Goal: Task Accomplishment & Management: Use online tool/utility

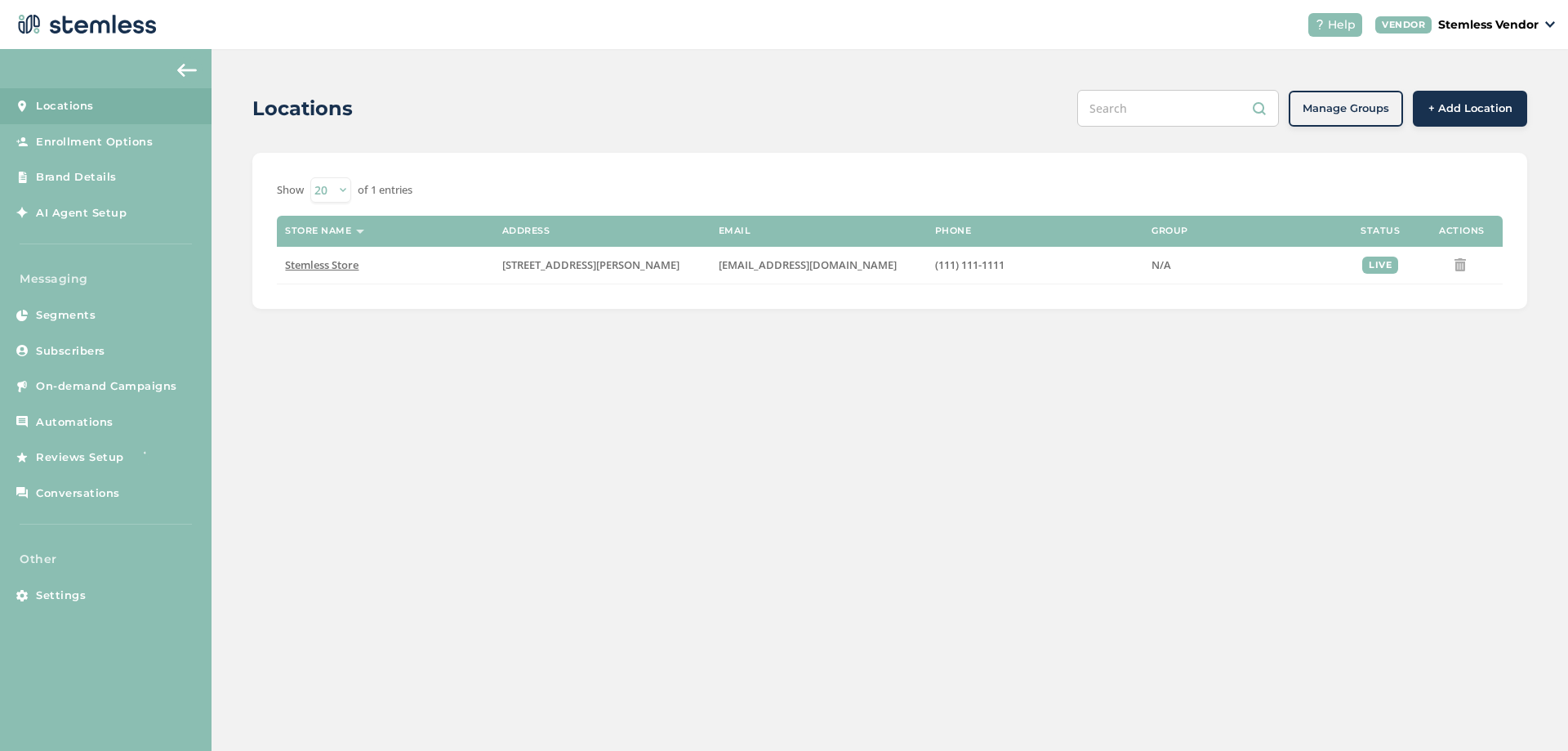
click at [224, 267] on div "Locations Manage Groups + Add Location Show 20 50 100 of 1 entries Store name A…" at bounding box center [890, 199] width 1356 height 300
click at [228, 329] on div "Locations Manage Groups + Add Location Show 20 50 100 of 1 entries Store name A…" at bounding box center [890, 199] width 1356 height 300
click at [77, 315] on span "Segments" at bounding box center [66, 316] width 60 height 16
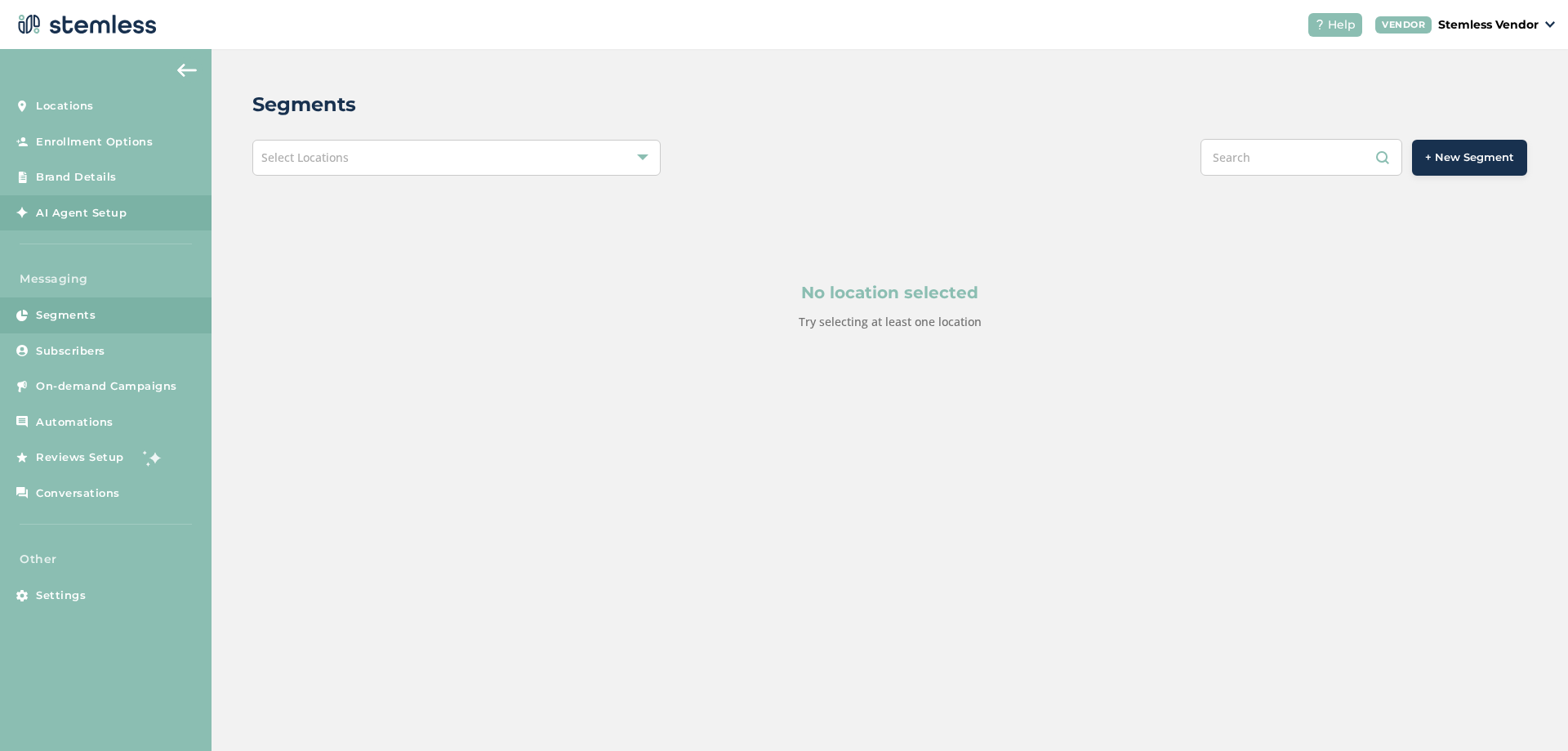
click at [125, 220] on link "AI Agent Setup" at bounding box center [106, 214] width 212 height 36
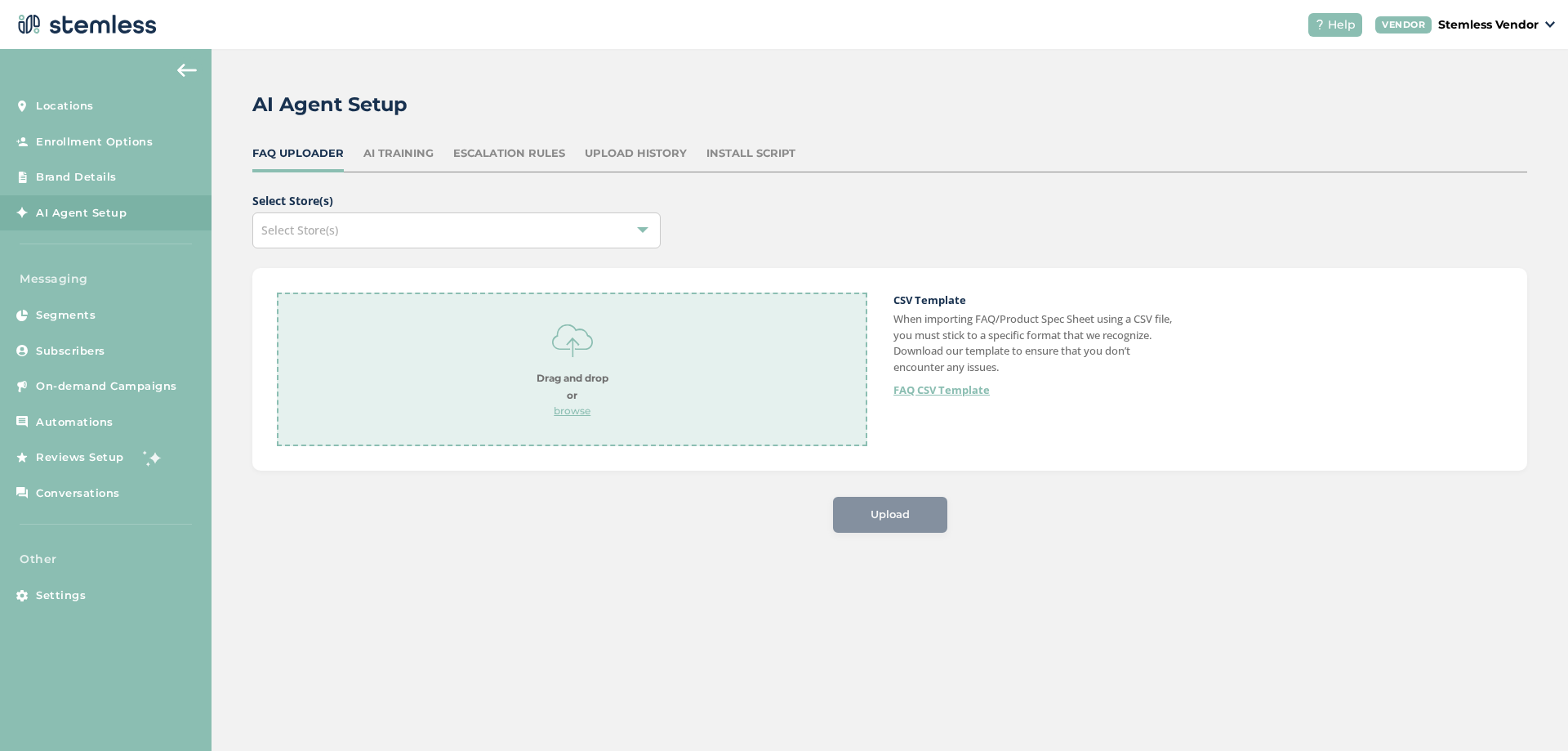
click at [401, 148] on div "AI Training" at bounding box center [399, 154] width 71 height 16
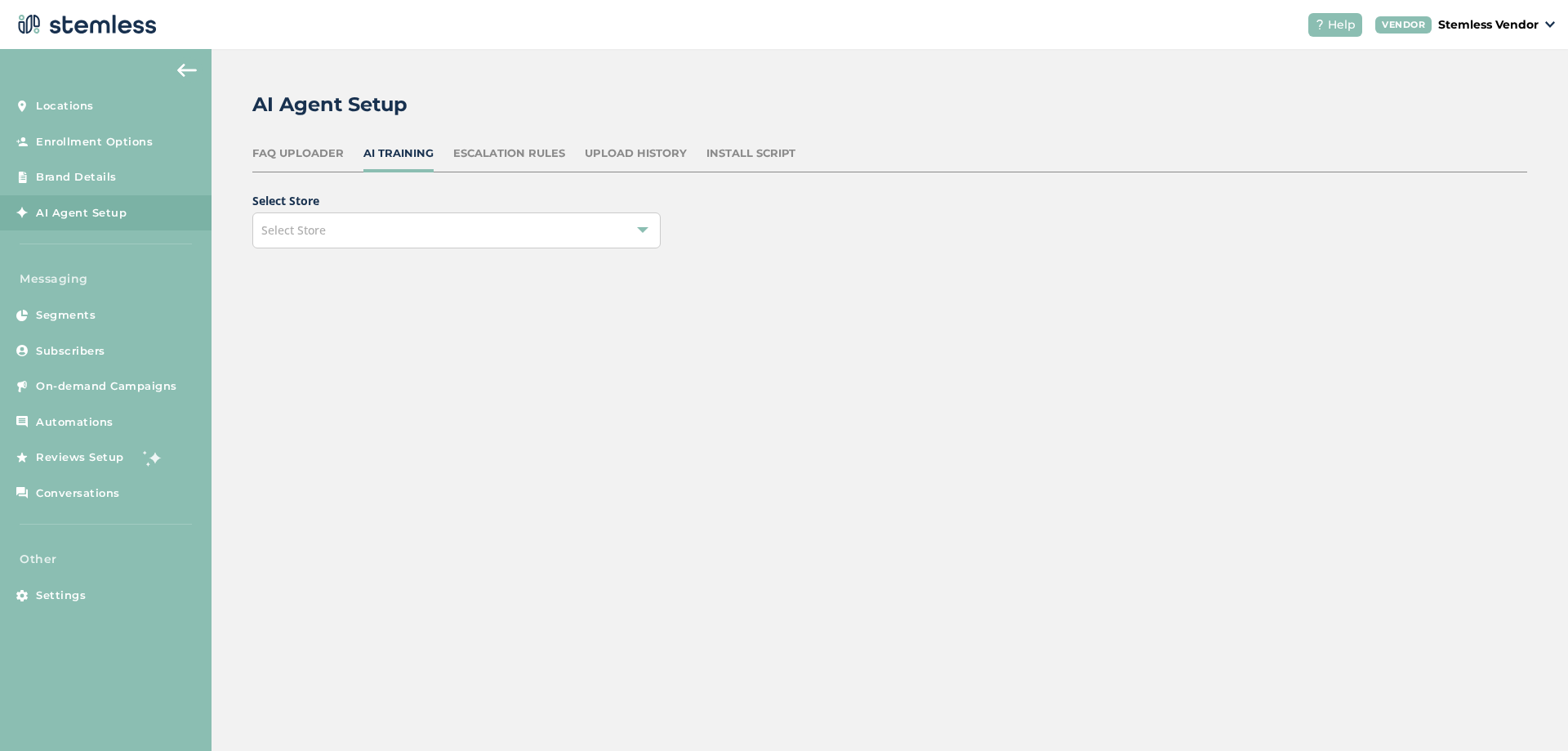
click at [585, 158] on div "Upload History" at bounding box center [636, 154] width 102 height 16
click at [548, 232] on div "Select Store" at bounding box center [457, 231] width 409 height 36
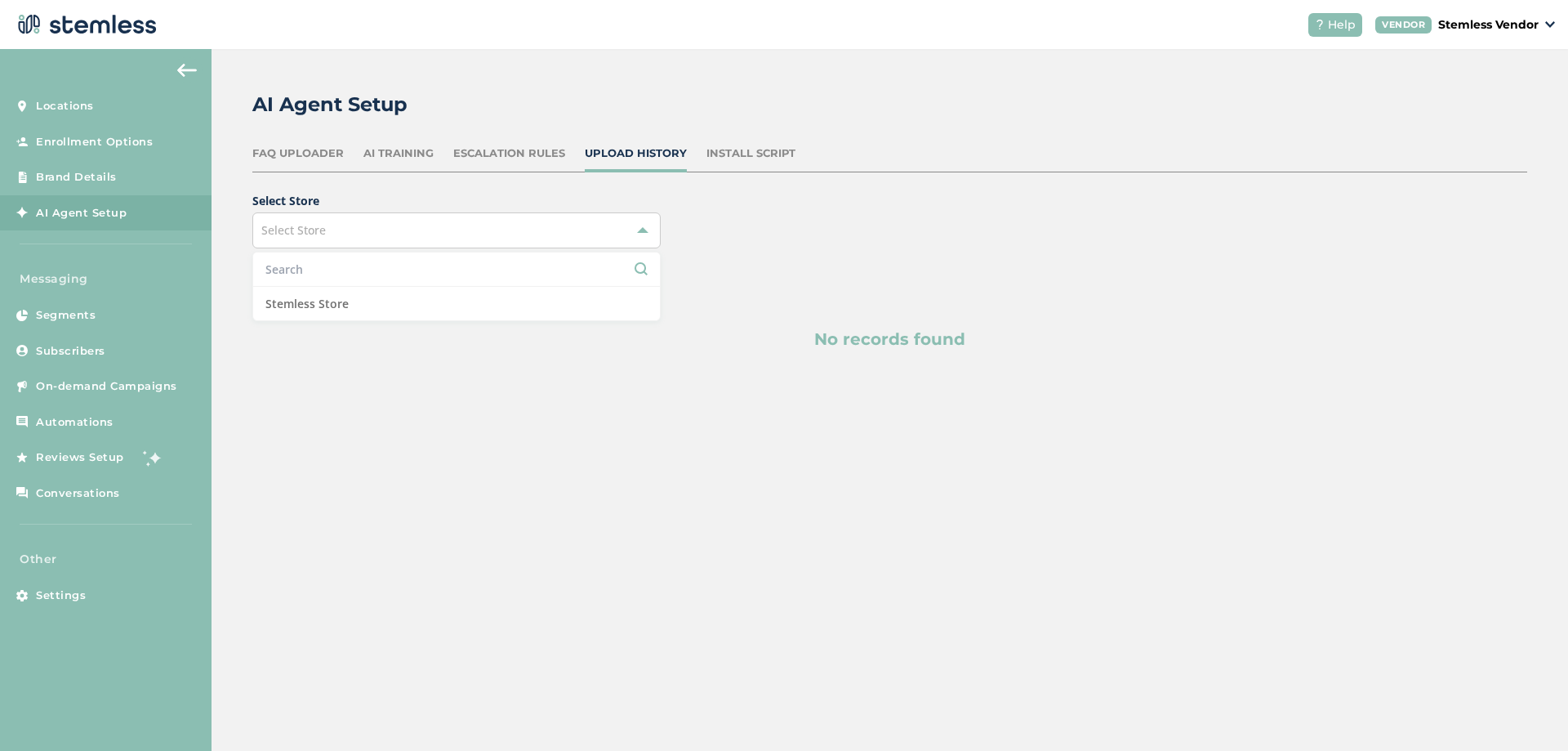
click at [486, 156] on div "Escalation Rules" at bounding box center [509, 154] width 112 height 16
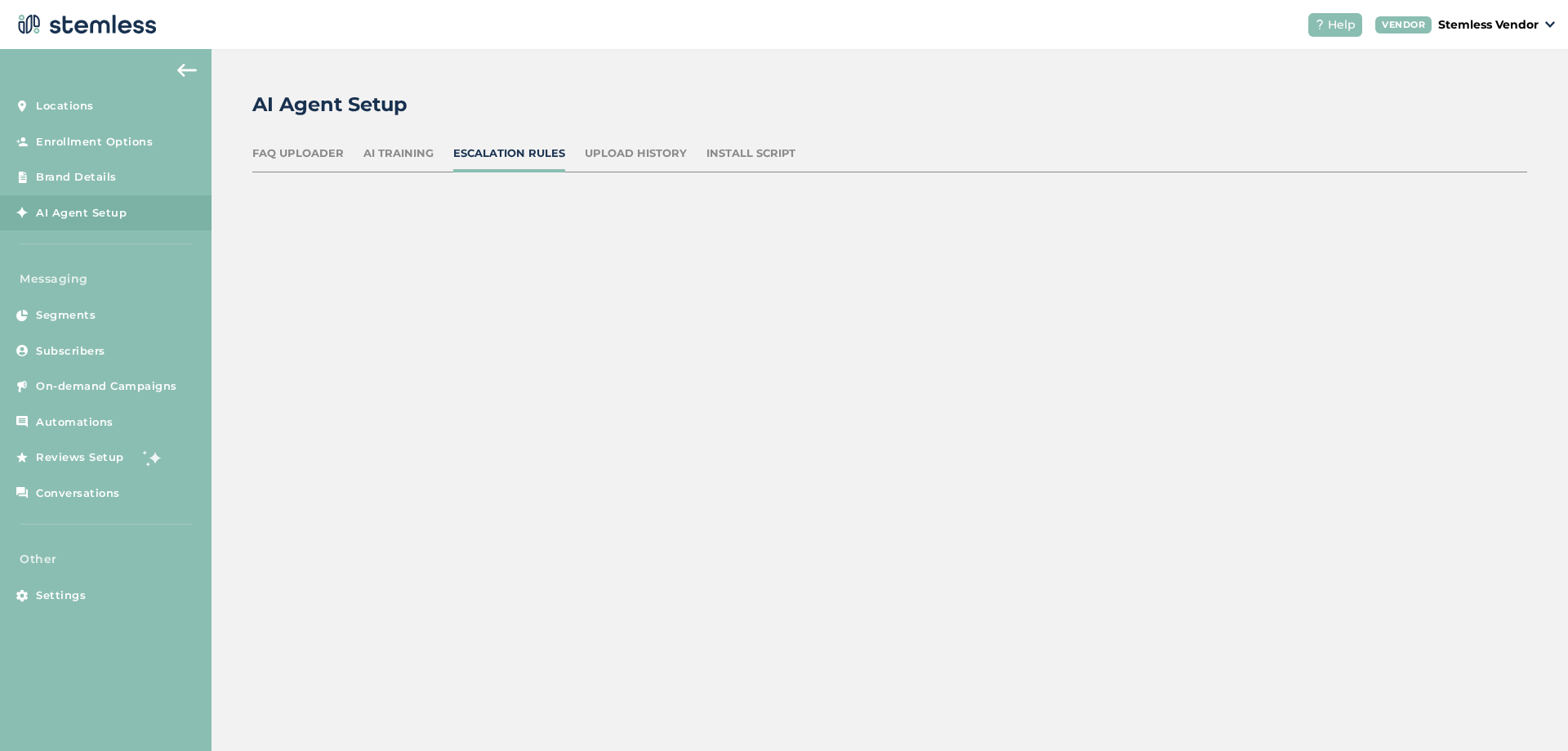
click at [410, 156] on div "AI Training" at bounding box center [399, 154] width 71 height 16
click at [403, 230] on div "Select Store" at bounding box center [457, 231] width 409 height 36
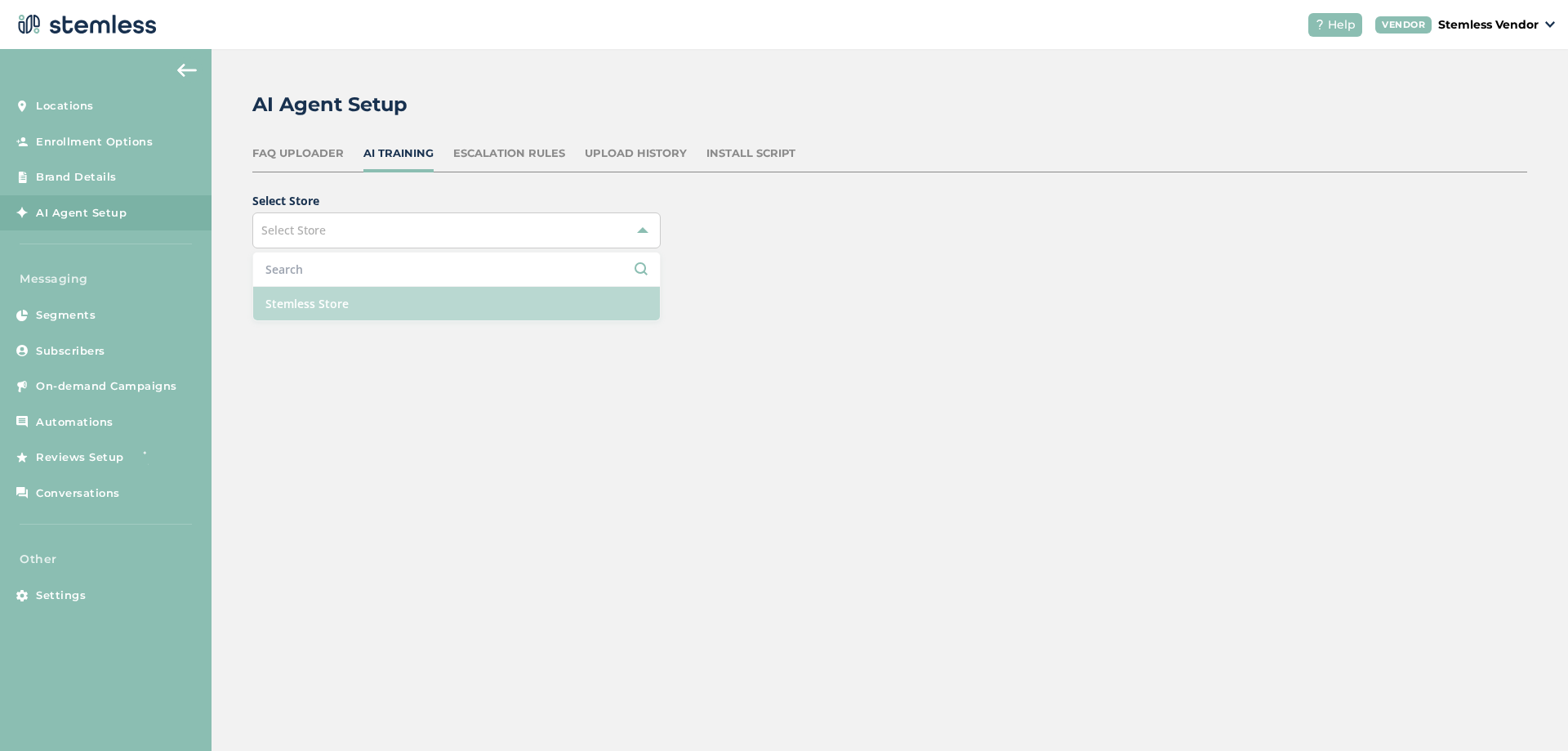
click at [347, 307] on li "Stemless Store" at bounding box center [457, 303] width 407 height 33
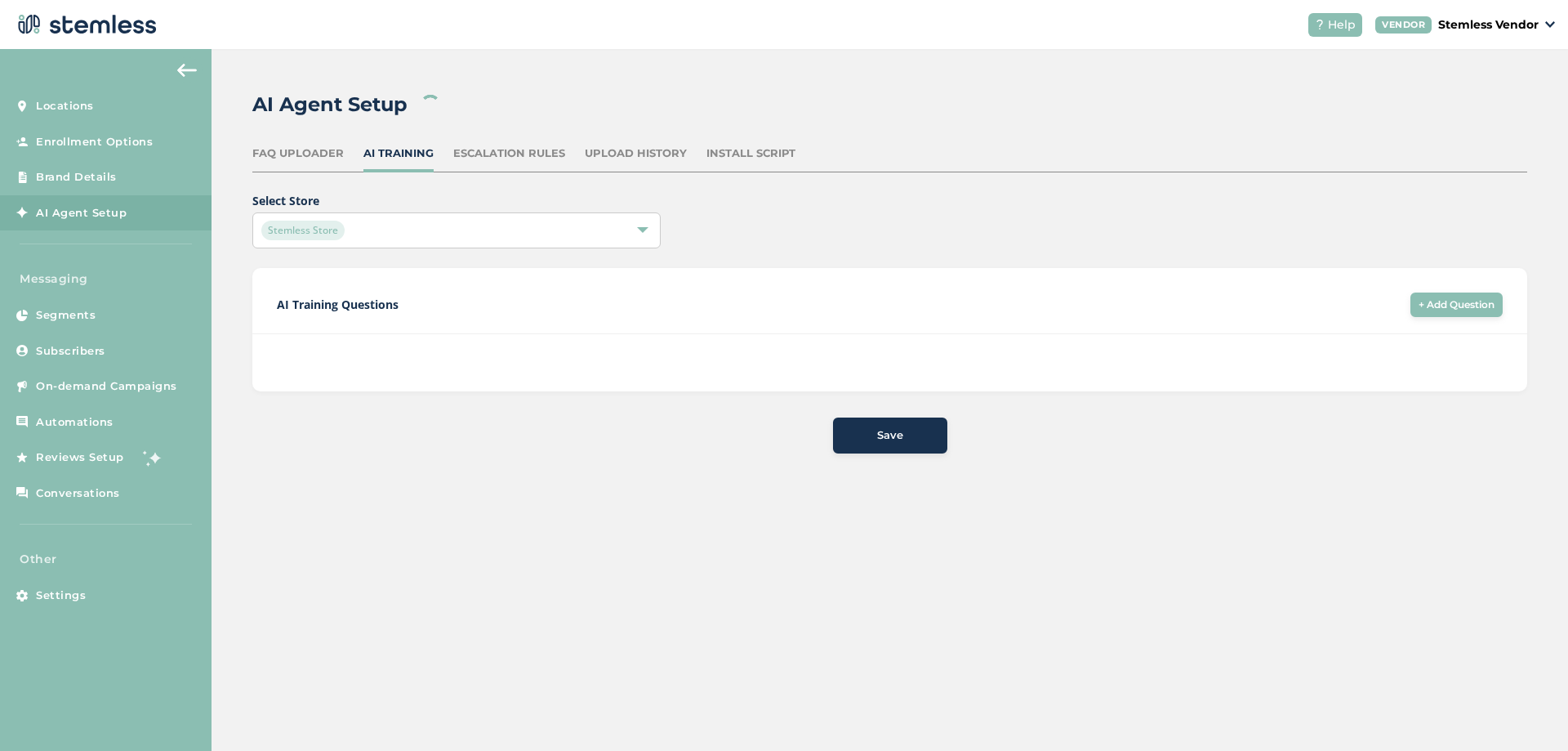
click at [1006, 250] on span "Select Store Stemless Store AI Training Questions + Add Question Save" at bounding box center [890, 322] width 1275 height 261
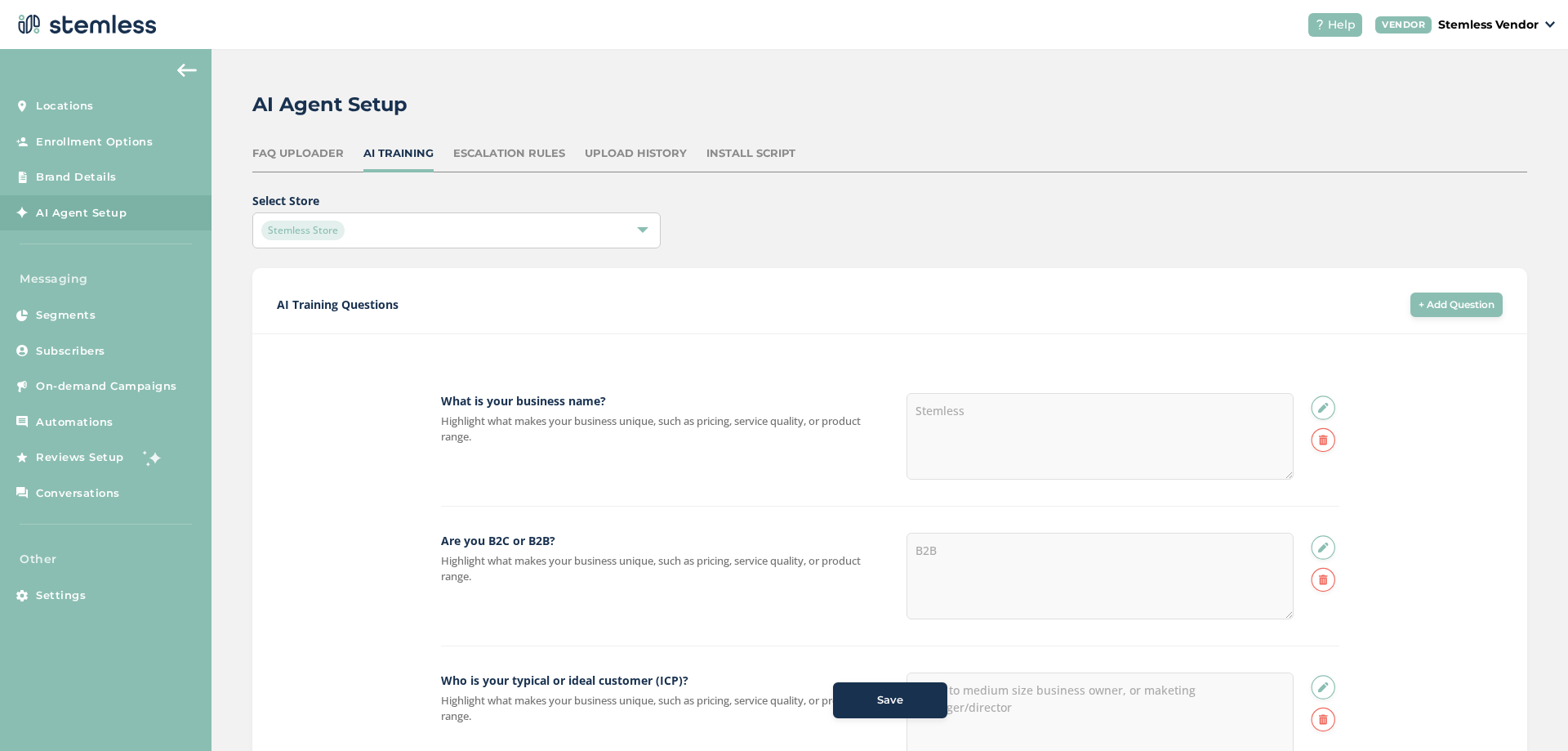
click at [1368, 304] on div "AI Training Questions + Add Question" at bounding box center [890, 313] width 1275 height 42
click at [1357, 306] on div "AI Training Questions + Add Question" at bounding box center [890, 313] width 1275 height 42
click at [1351, 306] on div "AI Training Questions + Add Question" at bounding box center [890, 313] width 1275 height 42
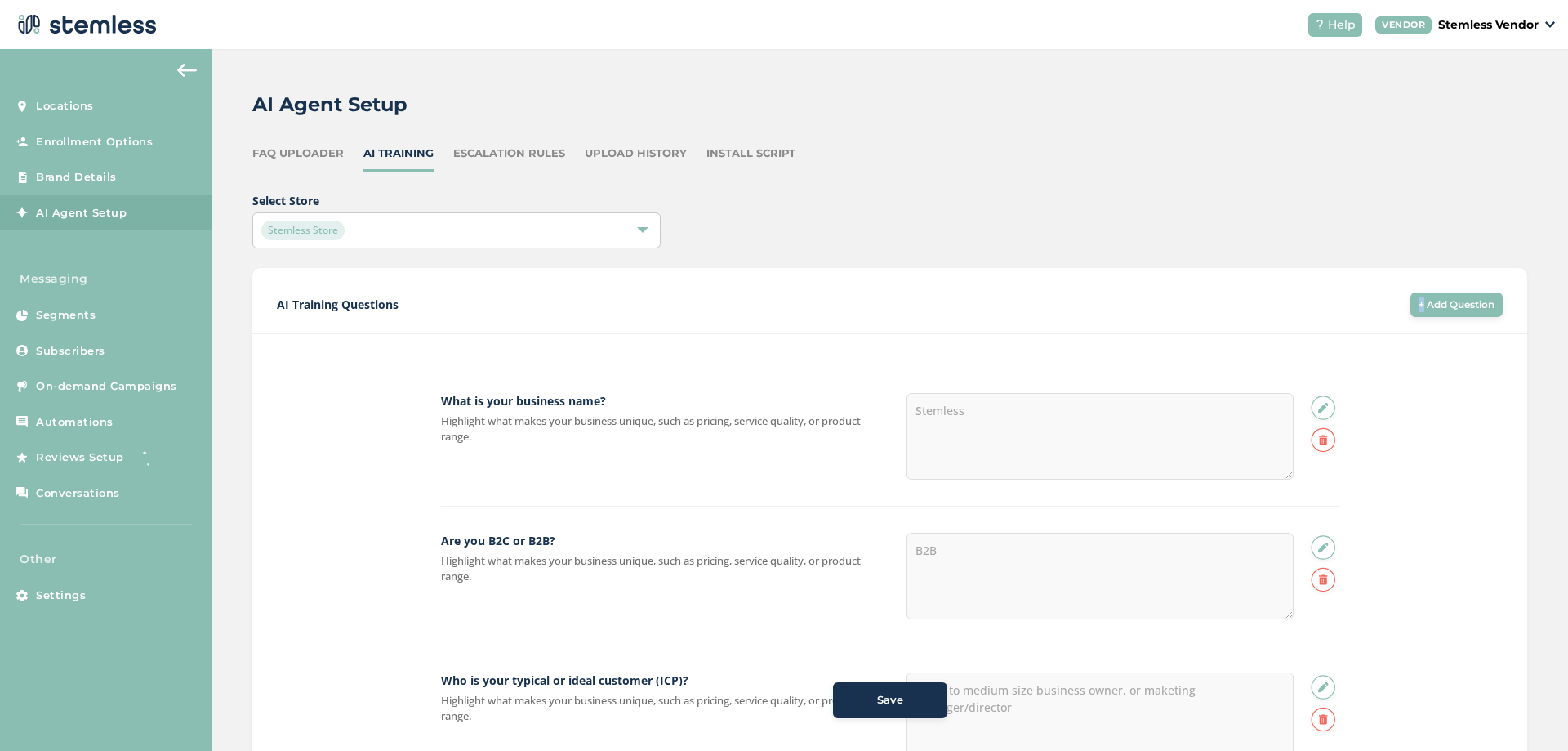
click at [1351, 306] on div "AI Training Questions + Add Question" at bounding box center [890, 313] width 1275 height 42
click at [1344, 308] on div "AI Training Questions + Add Question" at bounding box center [890, 313] width 1275 height 42
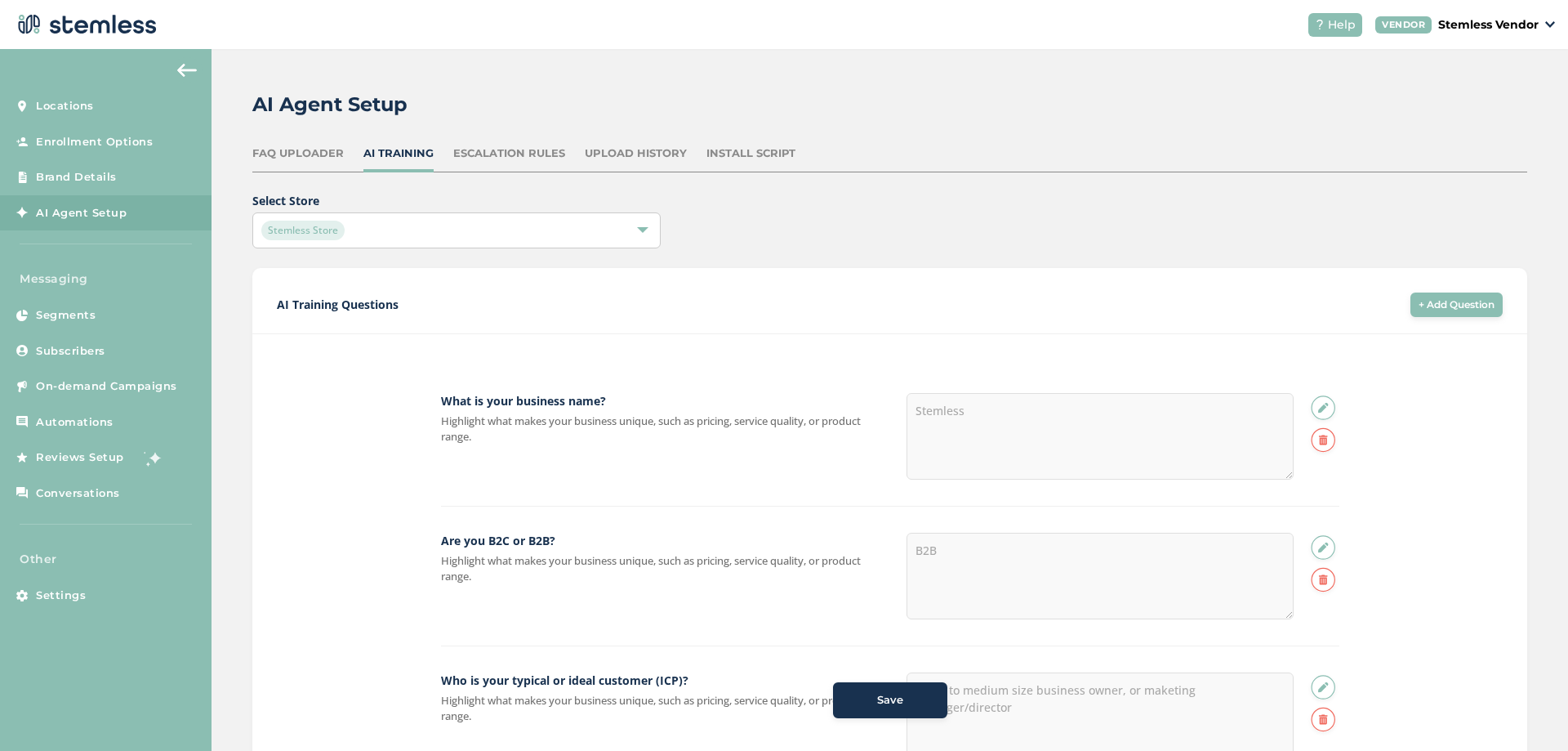
click at [1344, 308] on div "AI Training Questions + Add Question" at bounding box center [890, 313] width 1275 height 42
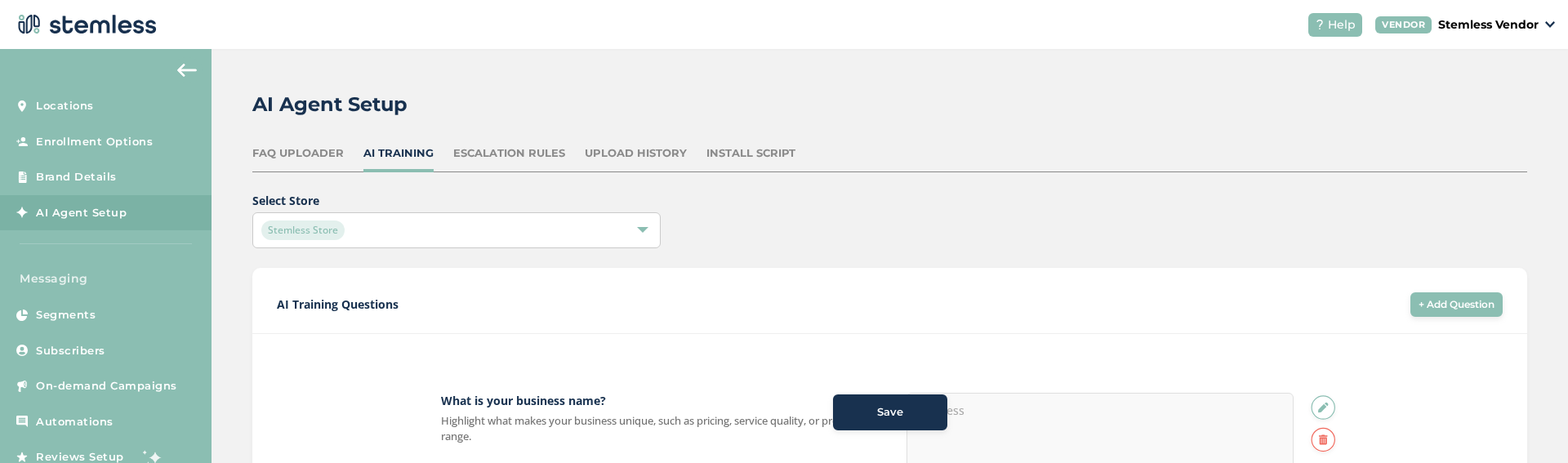
scroll to position [98, 0]
